Goal: Find specific page/section: Find specific page/section

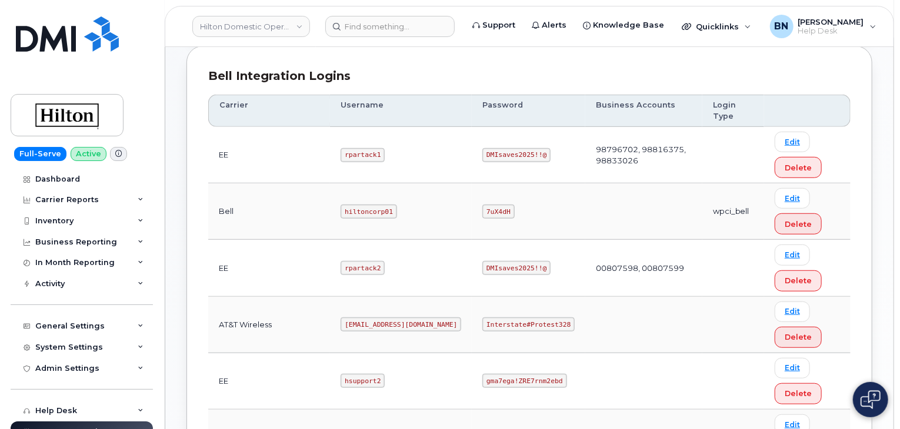
scroll to position [82, 0]
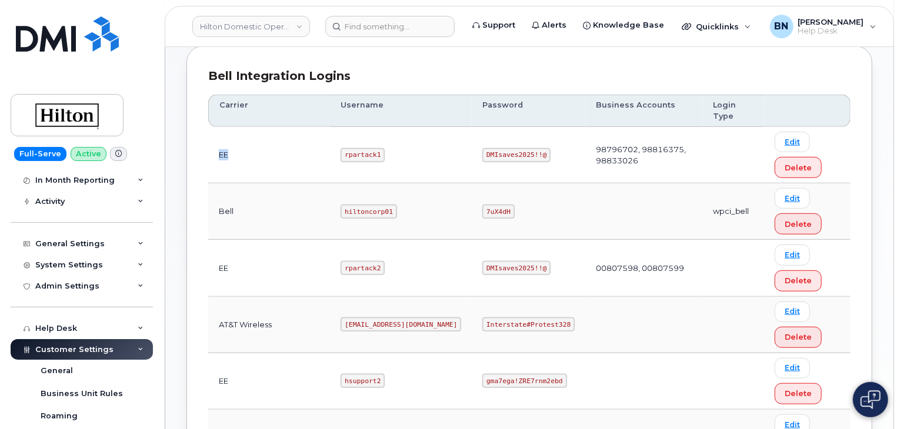
drag, startPoint x: 229, startPoint y: 154, endPoint x: 219, endPoint y: 154, distance: 9.4
click at [219, 154] on td "EE" at bounding box center [269, 155] width 122 height 56
drag, startPoint x: 219, startPoint y: 154, endPoint x: 229, endPoint y: 152, distance: 10.1
click at [229, 152] on td "EE" at bounding box center [269, 155] width 122 height 56
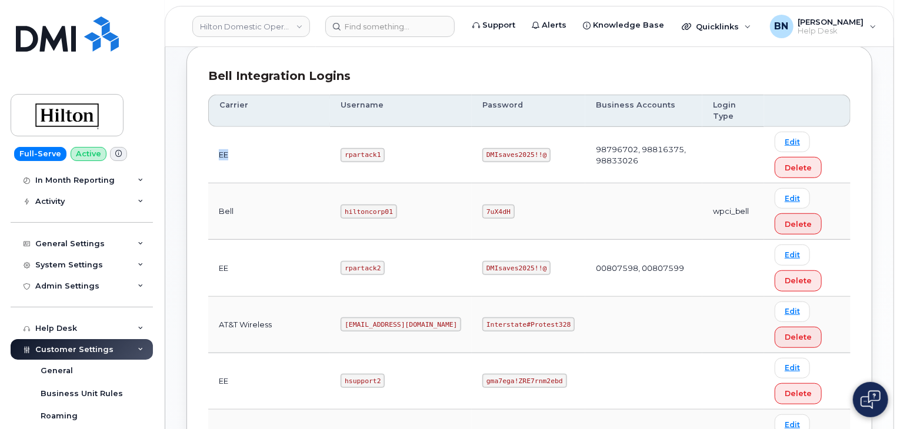
click at [229, 152] on td "EE" at bounding box center [269, 155] width 122 height 56
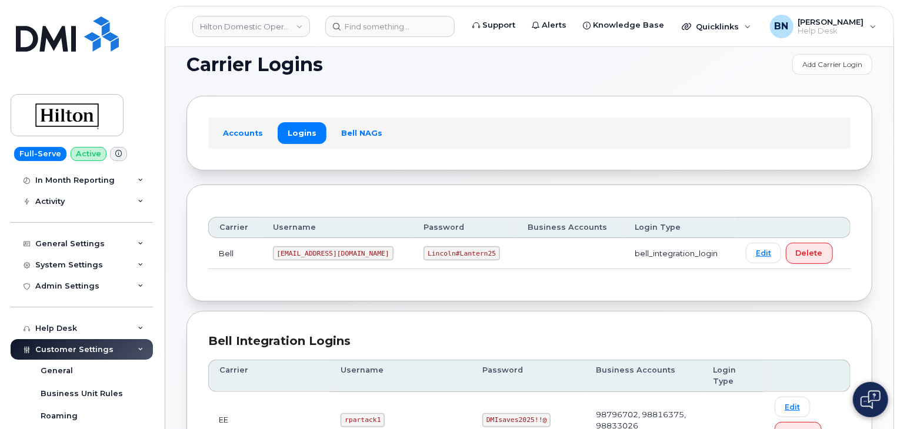
scroll to position [0, 0]
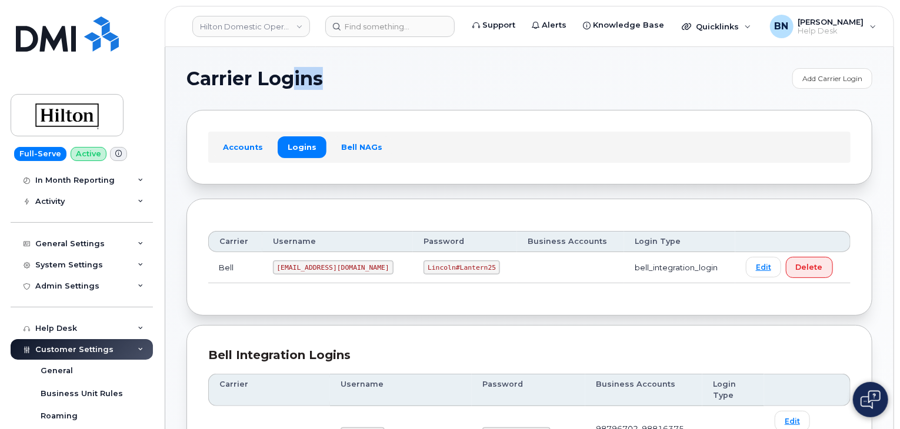
drag, startPoint x: 322, startPoint y: 76, endPoint x: 296, endPoint y: 76, distance: 25.9
click at [296, 76] on h1 "Carrier Logins" at bounding box center [486, 78] width 600 height 19
click at [296, 76] on span "Carrier Logins" at bounding box center [254, 79] width 136 height 18
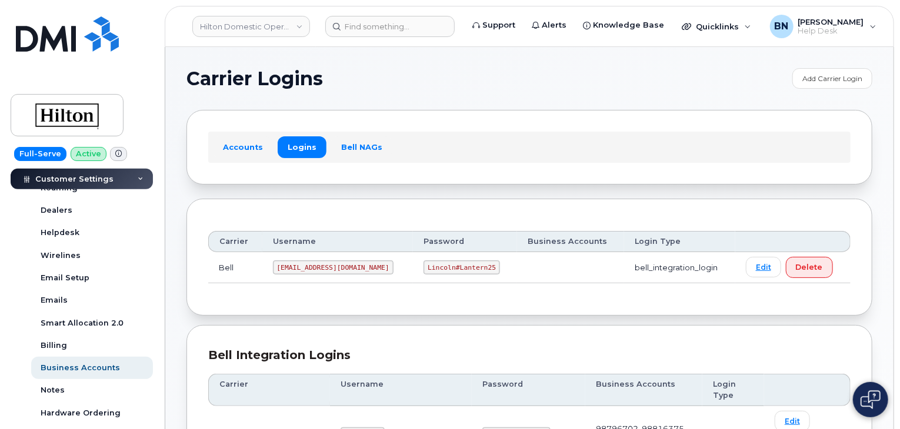
scroll to position [348, 0]
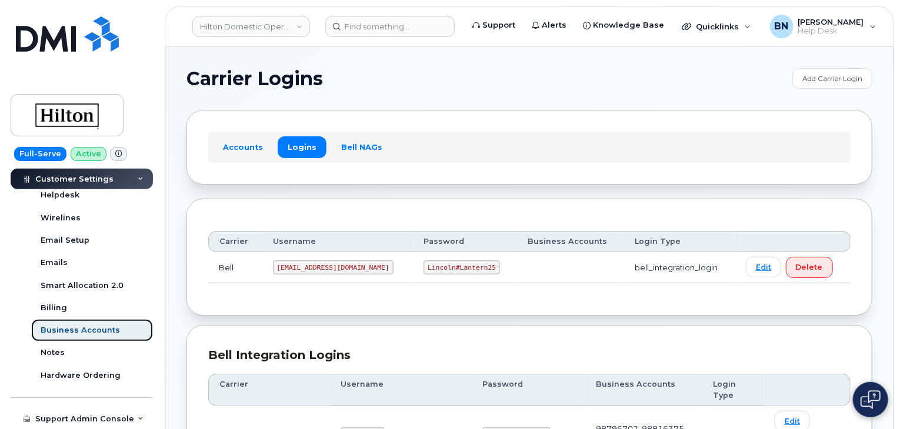
click at [78, 326] on div "Business Accounts" at bounding box center [80, 330] width 79 height 11
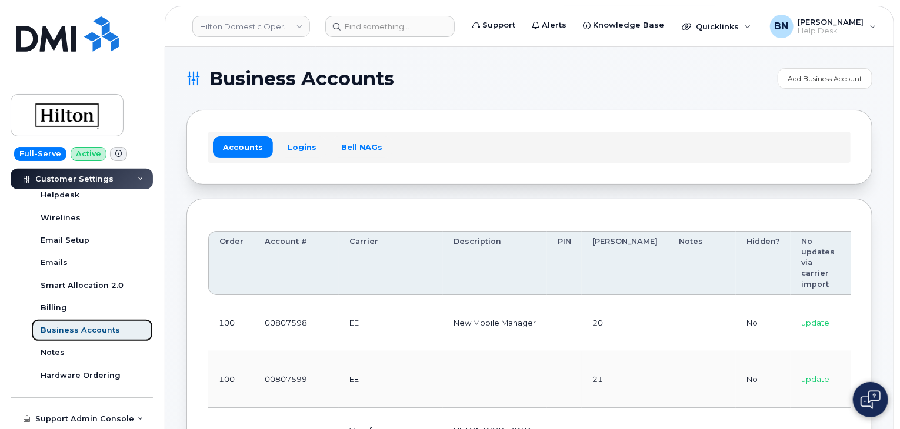
click at [76, 328] on div "Business Accounts" at bounding box center [80, 330] width 79 height 11
click at [293, 144] on link "Logins" at bounding box center [302, 146] width 49 height 21
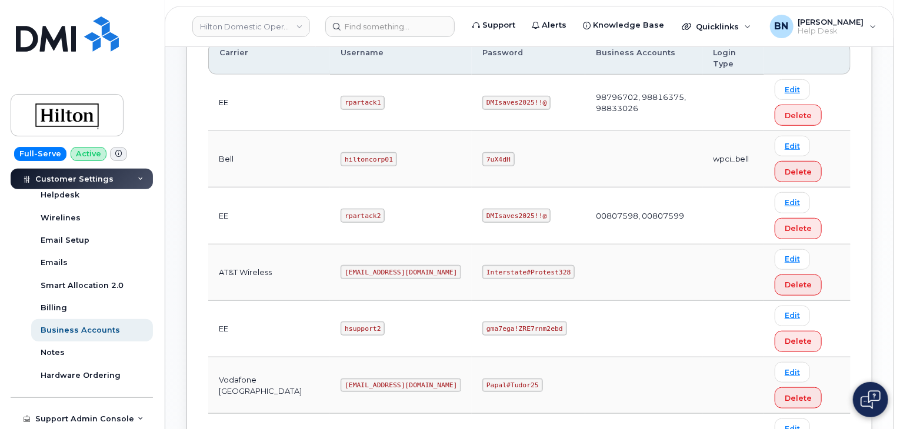
scroll to position [353, 0]
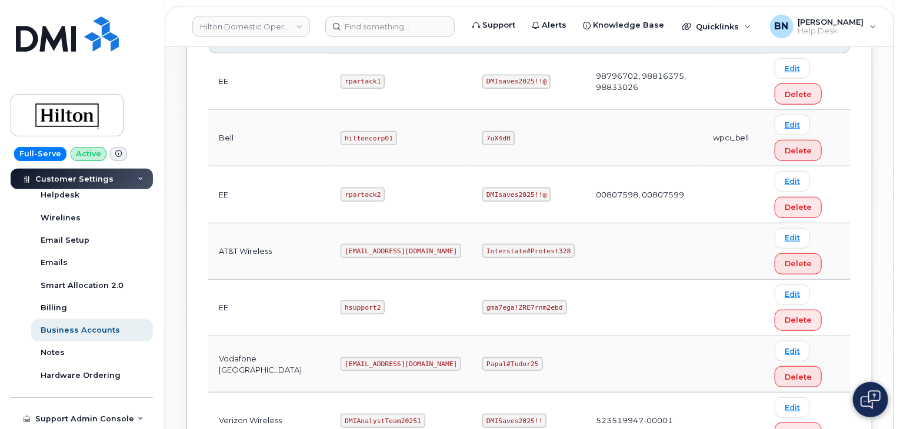
click at [341, 193] on code "rpartack2" at bounding box center [363, 195] width 44 height 14
click at [341, 189] on code "rpartack2" at bounding box center [363, 195] width 44 height 14
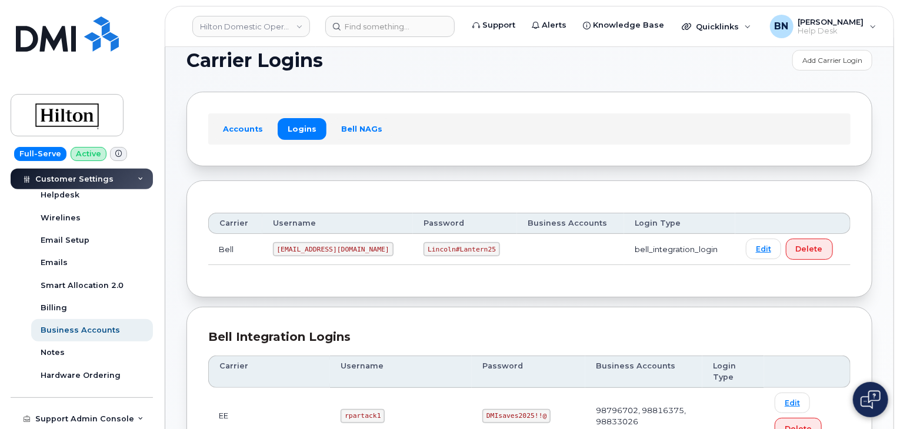
scroll to position [0, 0]
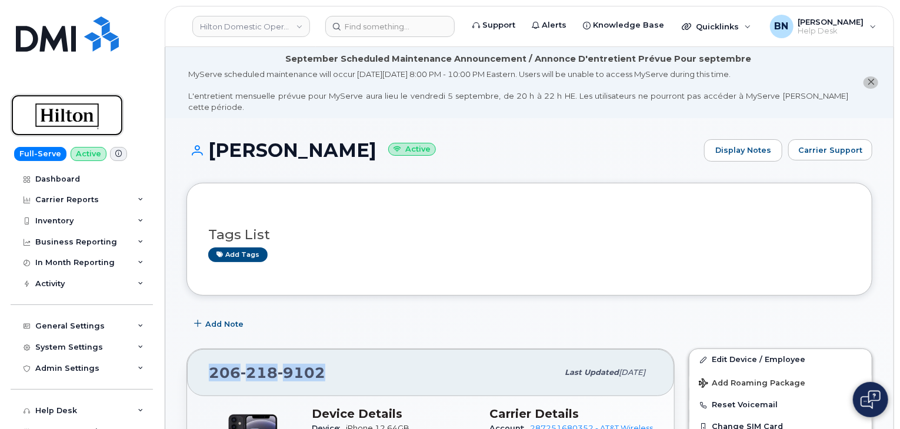
click at [64, 111] on img at bounding box center [67, 115] width 91 height 34
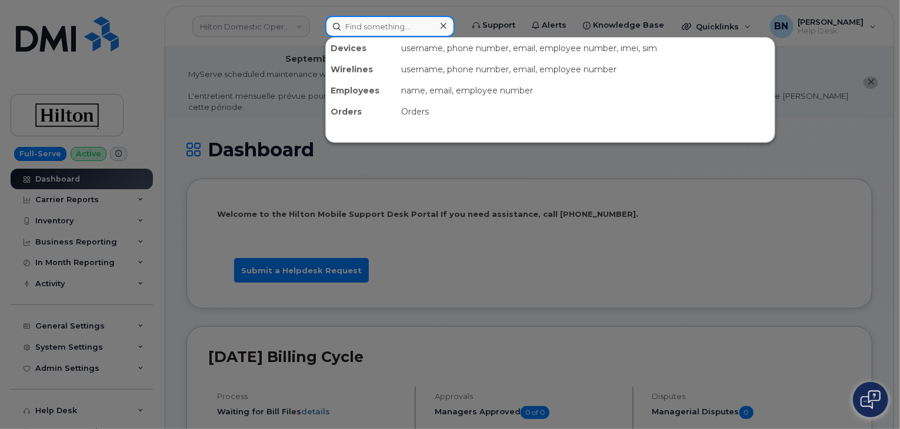
click at [371, 28] on input at bounding box center [389, 26] width 129 height 21
click at [372, 24] on input at bounding box center [389, 26] width 129 height 21
click at [443, 24] on icon at bounding box center [444, 25] width 6 height 9
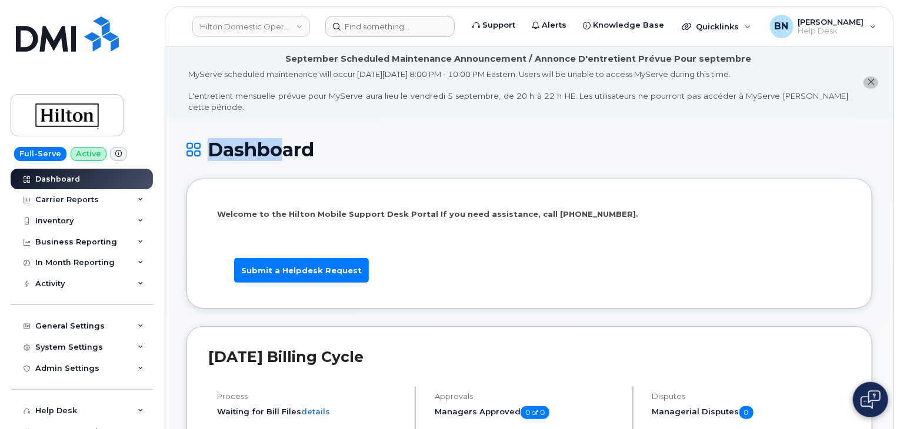
drag, startPoint x: 273, startPoint y: 137, endPoint x: 326, endPoint y: 146, distance: 53.8
click at [326, 146] on h1 "Dashboard" at bounding box center [529, 149] width 686 height 21
drag, startPoint x: 407, startPoint y: 97, endPoint x: 448, endPoint y: 99, distance: 41.2
click at [448, 99] on div "MyServe scheduled maintenance will occur on Friday September 5, 8:00 PM - 10:00…" at bounding box center [518, 91] width 660 height 44
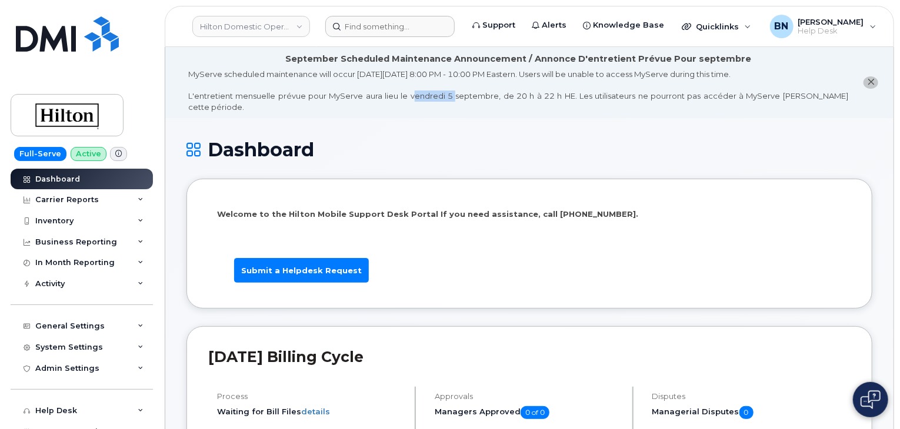
click at [448, 99] on div "MyServe scheduled maintenance will occur on Friday September 5, 8:00 PM - 10:00…" at bounding box center [518, 91] width 660 height 44
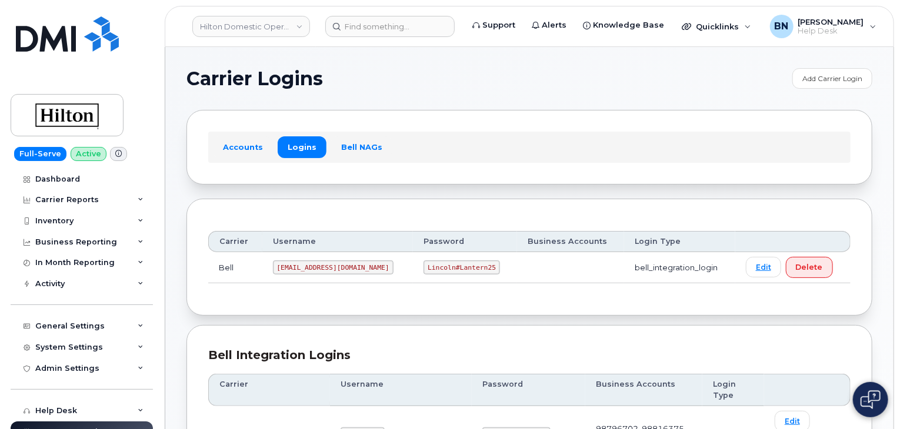
scroll to position [348, 0]
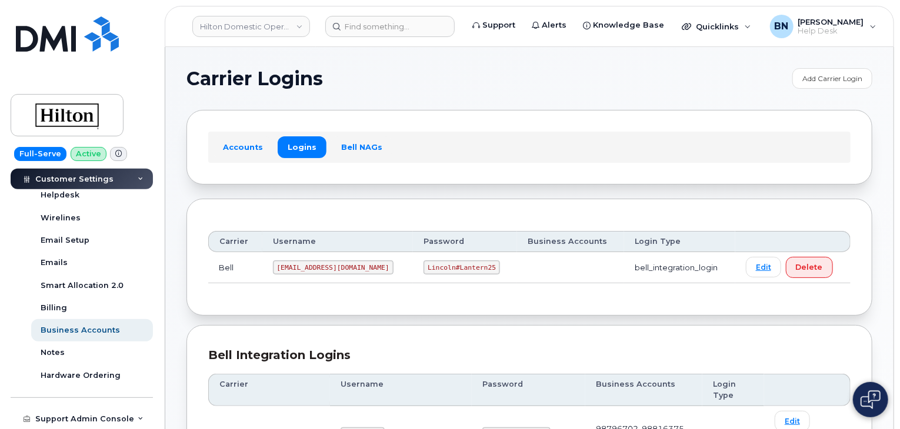
click at [395, 87] on h1 "Carrier Logins" at bounding box center [486, 78] width 600 height 19
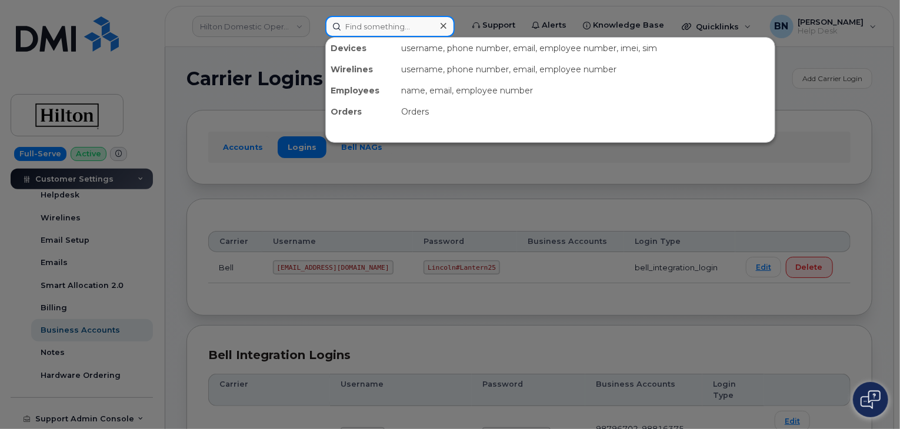
click at [370, 27] on input at bounding box center [389, 26] width 129 height 21
click at [406, 181] on div at bounding box center [450, 214] width 900 height 429
